Goal: Navigation & Orientation: Find specific page/section

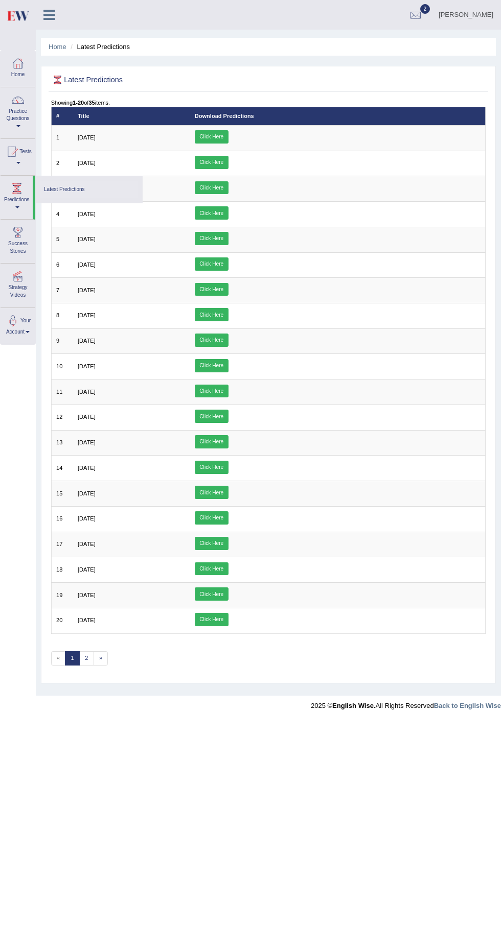
click at [23, 63] on div at bounding box center [17, 63] width 15 height 15
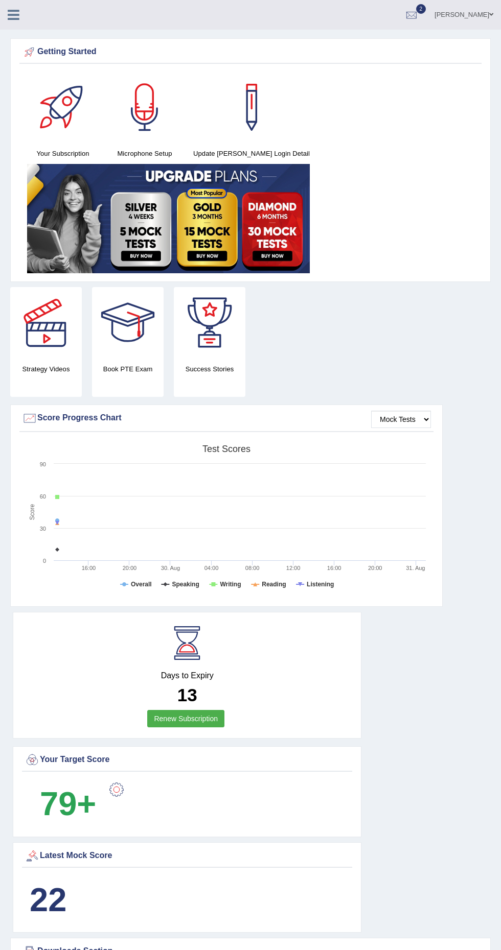
click at [476, 14] on link "[PERSON_NAME]" at bounding box center [464, 13] width 74 height 27
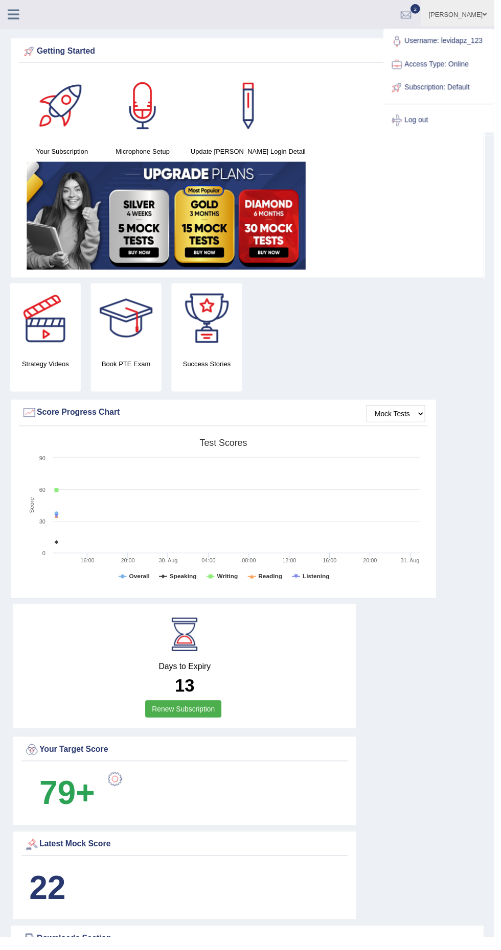
click at [497, 39] on link "Username: levidapz_123" at bounding box center [444, 42] width 110 height 24
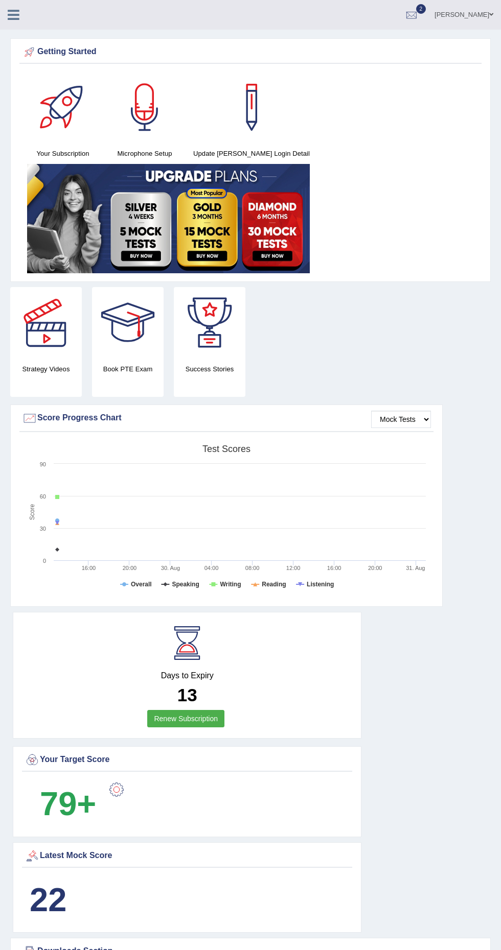
click at [426, 9] on span "2" at bounding box center [421, 9] width 10 height 10
click at [490, 14] on span at bounding box center [491, 14] width 4 height 7
